Goal: Task Accomplishment & Management: Use online tool/utility

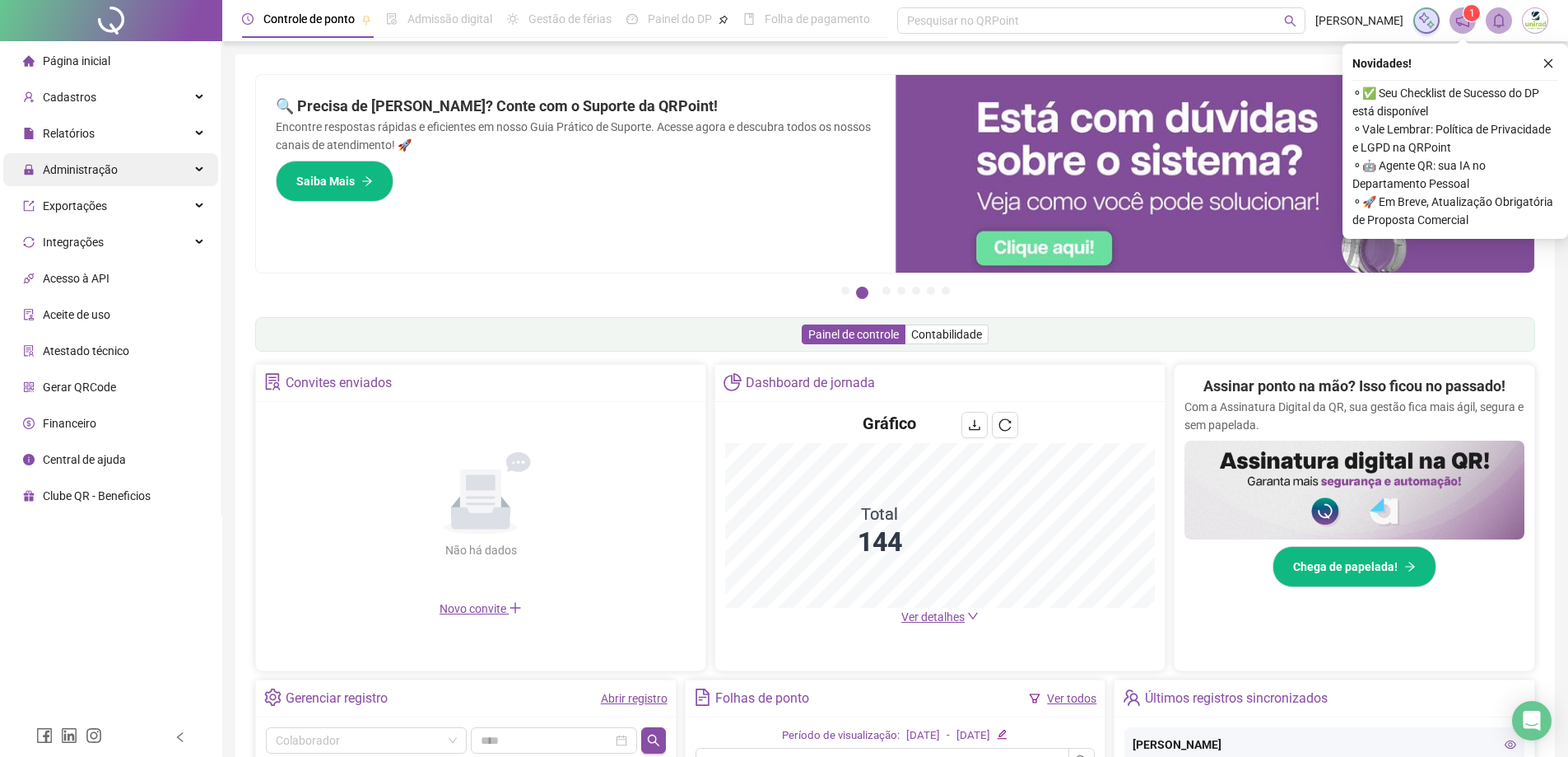
click at [157, 182] on div "Administração" at bounding box center [111, 169] width 215 height 33
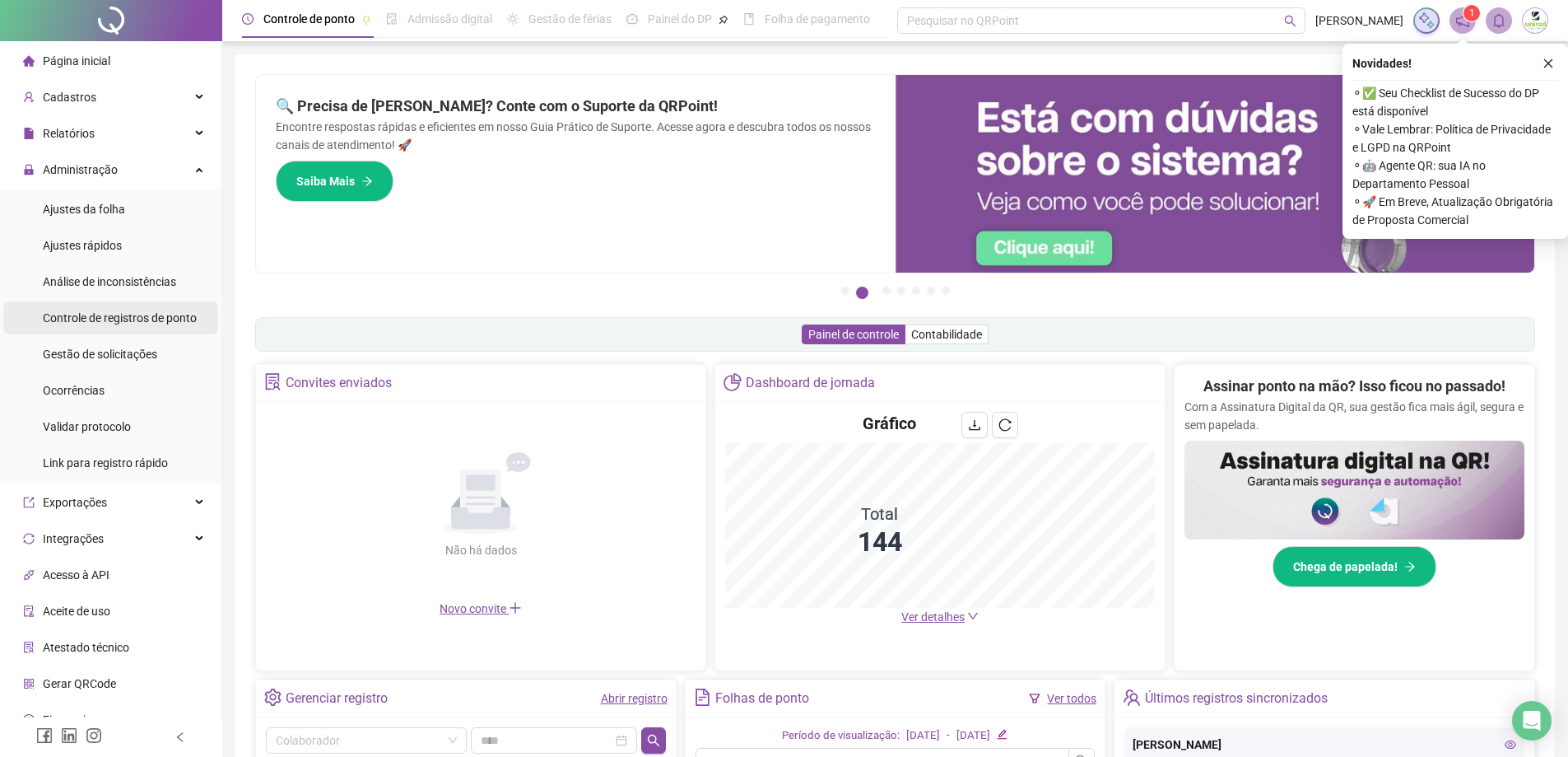
drag, startPoint x: 121, startPoint y: 354, endPoint x: 167, endPoint y: 331, distance: 51.4
click at [121, 354] on span "Gestão de solicitações" at bounding box center [100, 354] width 114 height 14
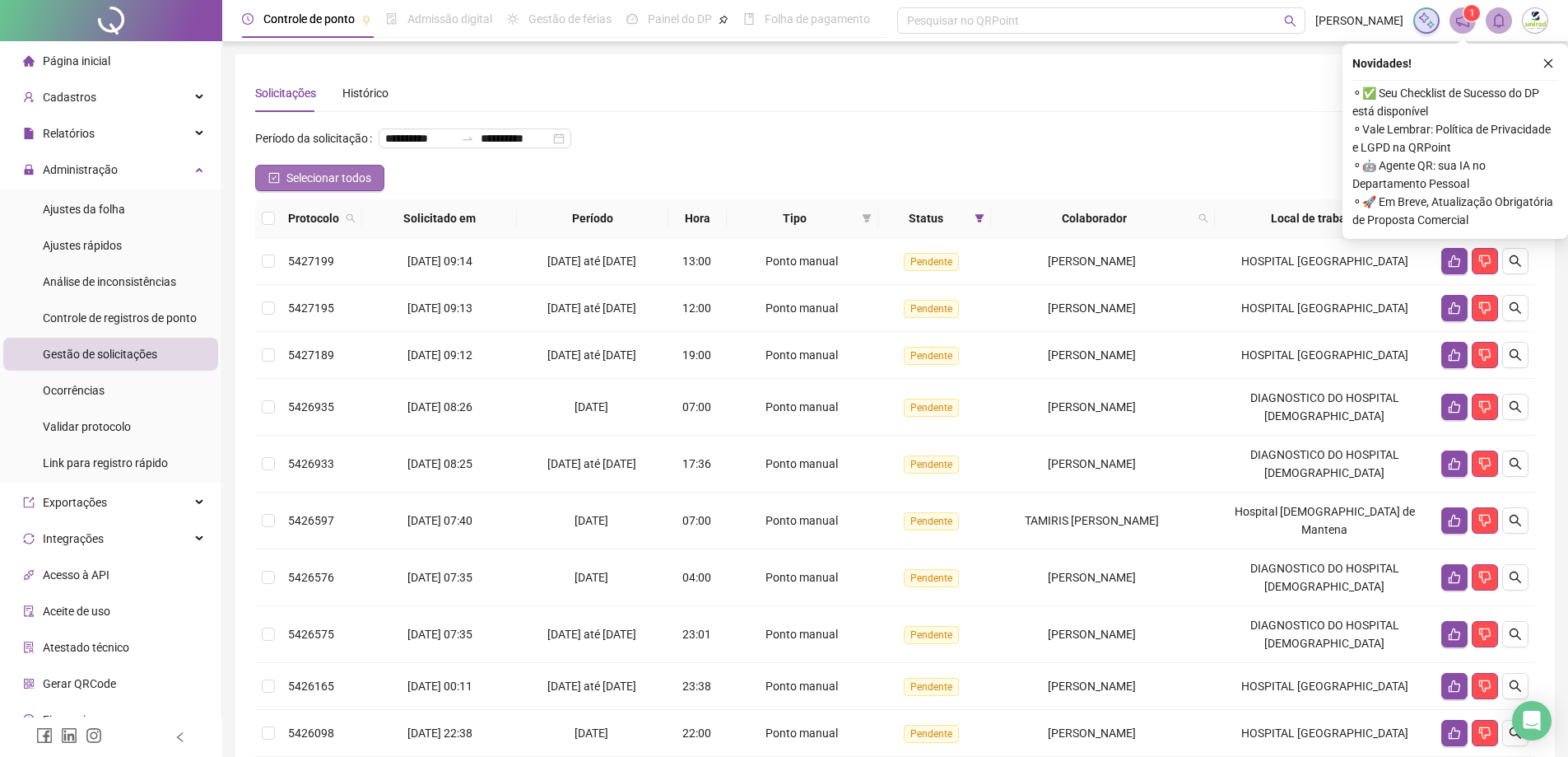
click at [292, 191] on button "Selecionar todos" at bounding box center [320, 178] width 129 height 26
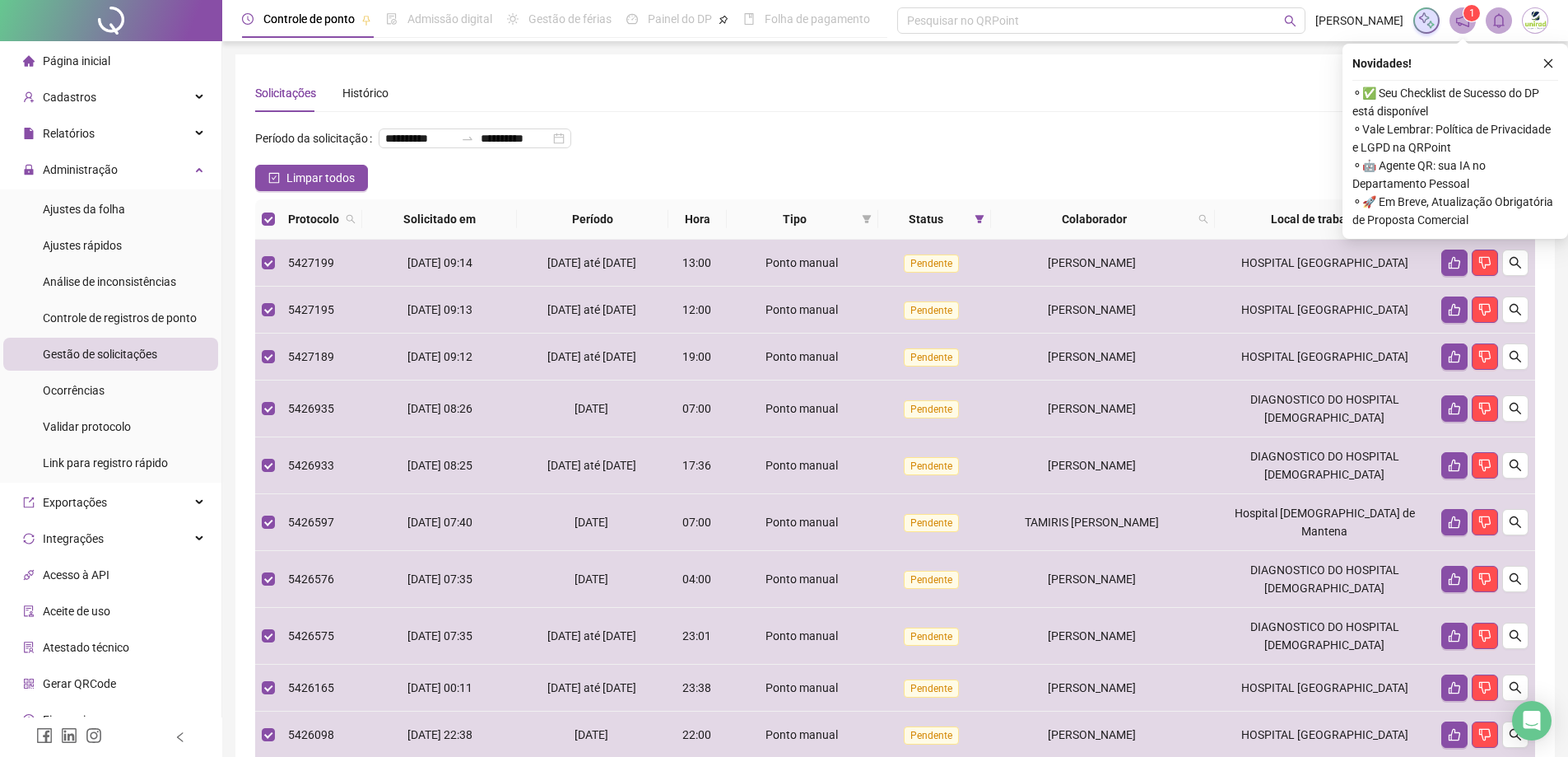
click at [1537, 62] on div "Novidades !" at bounding box center [1455, 63] width 205 height 19
click at [1557, 69] on button "button" at bounding box center [1548, 63] width 19 height 19
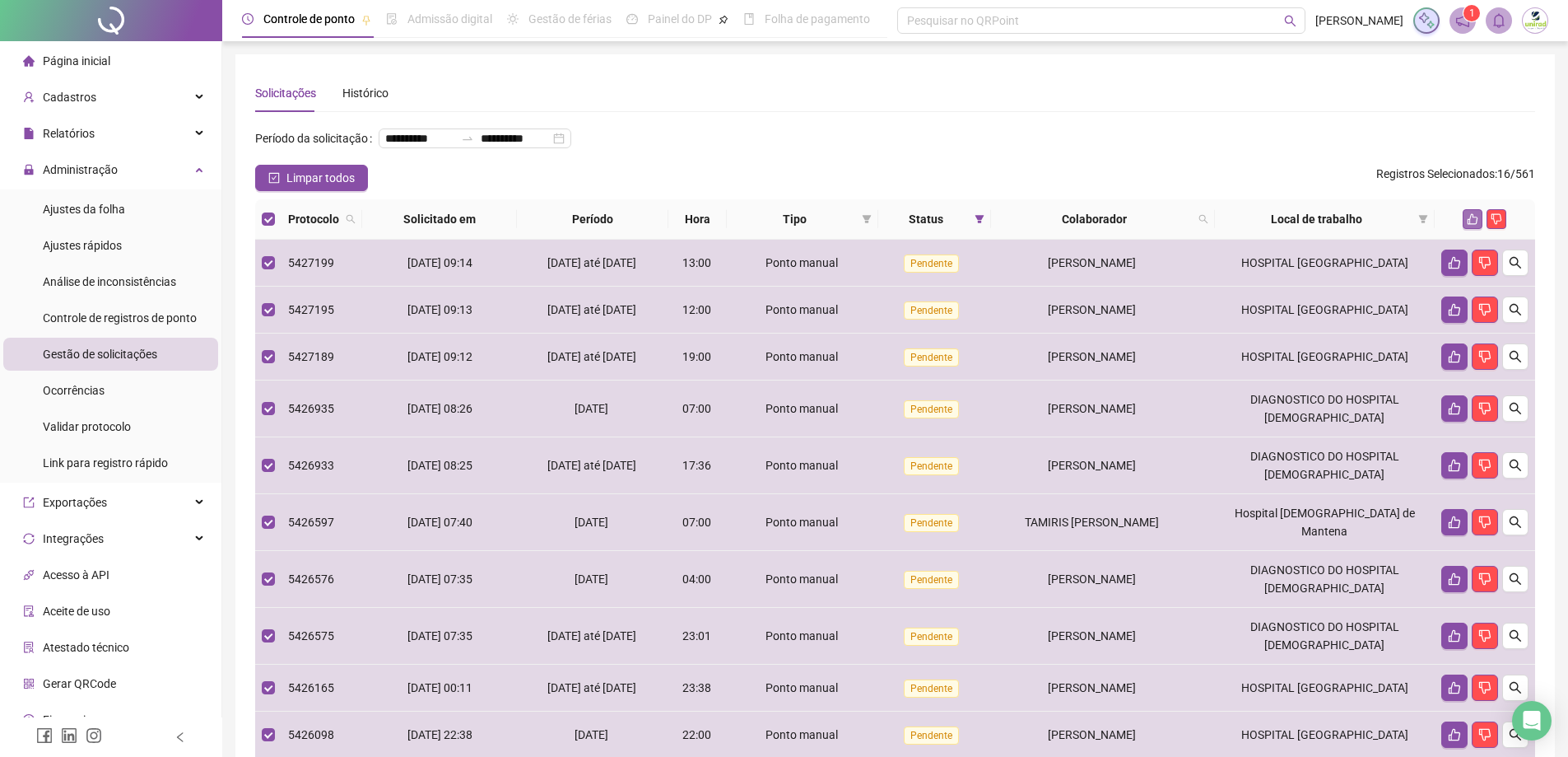
click at [1475, 225] on icon "like" at bounding box center [1472, 219] width 12 height 12
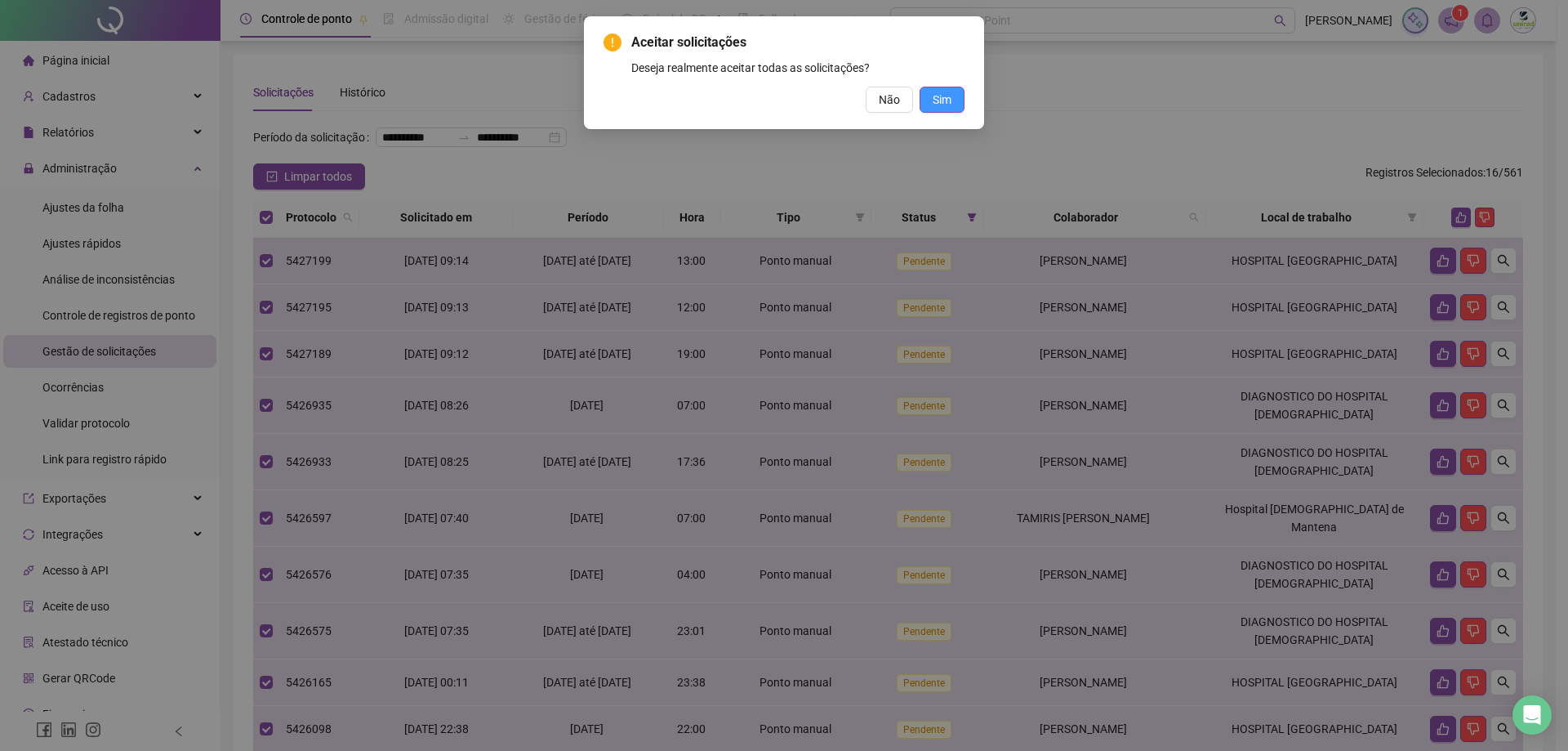
click at [925, 106] on button "Sim" at bounding box center [942, 99] width 45 height 26
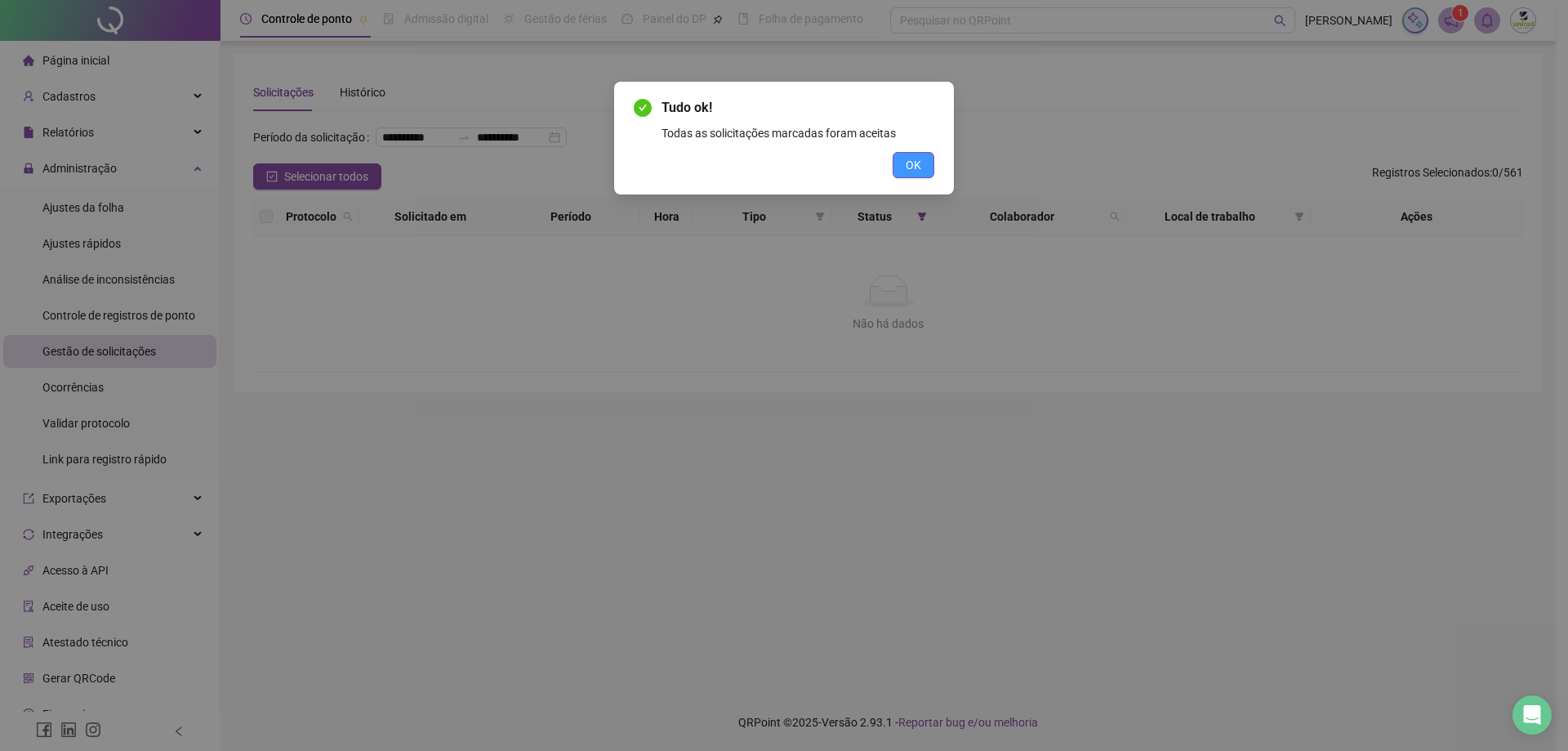
click at [923, 165] on button "OK" at bounding box center [914, 164] width 42 height 26
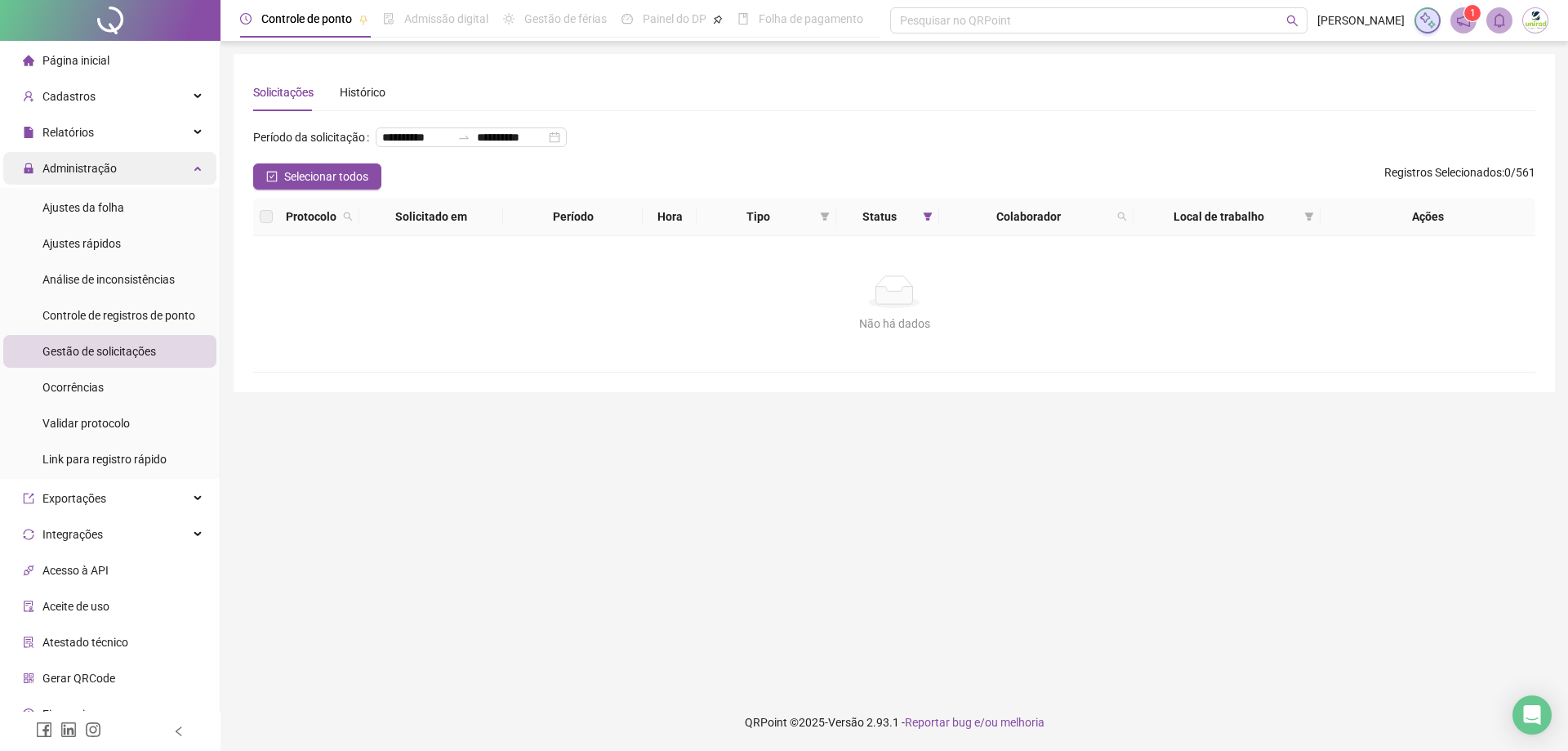
click at [195, 167] on icon at bounding box center [200, 167] width 8 height 0
